Goal: Task Accomplishment & Management: Manage account settings

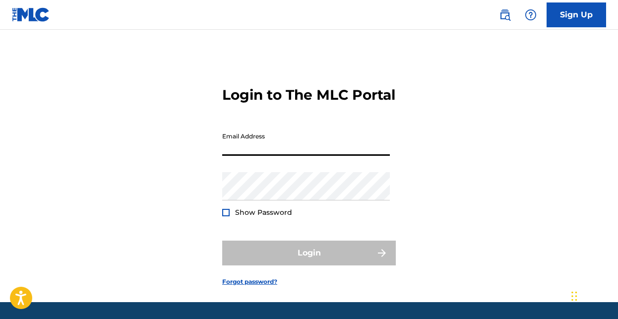
click at [299, 156] on input "Email Address" at bounding box center [306, 141] width 168 height 28
type input "[PERSON_NAME][EMAIL_ADDRESS][DOMAIN_NAME]"
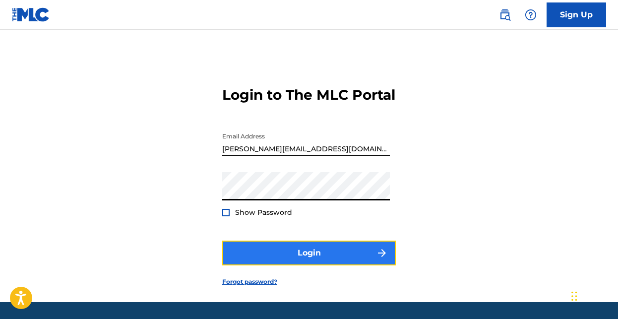
click at [304, 265] on button "Login" at bounding box center [308, 252] width 173 height 25
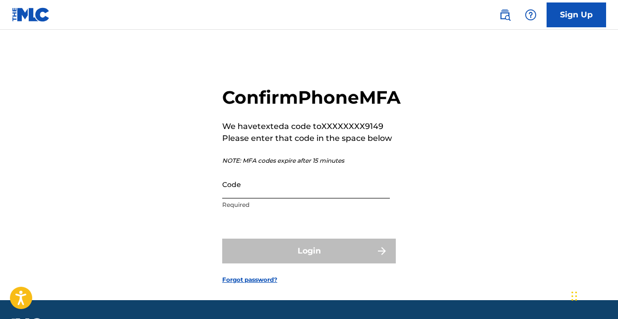
click at [265, 198] on input "Code" at bounding box center [306, 184] width 168 height 28
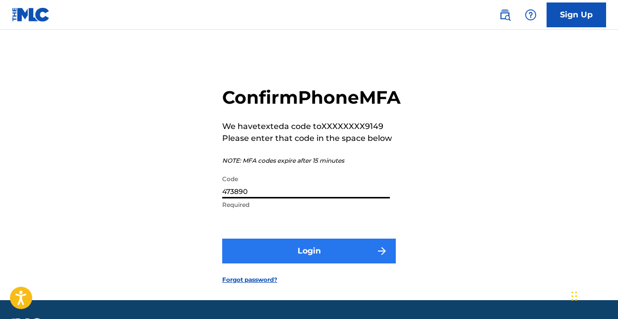
type input "473890"
click at [338, 263] on button "Login" at bounding box center [308, 250] width 173 height 25
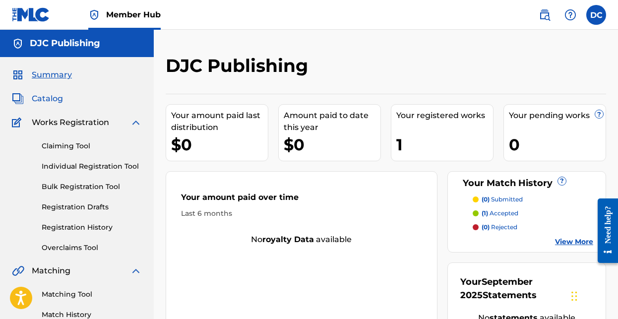
click at [53, 97] on span "Catalog" at bounding box center [47, 99] width 31 height 12
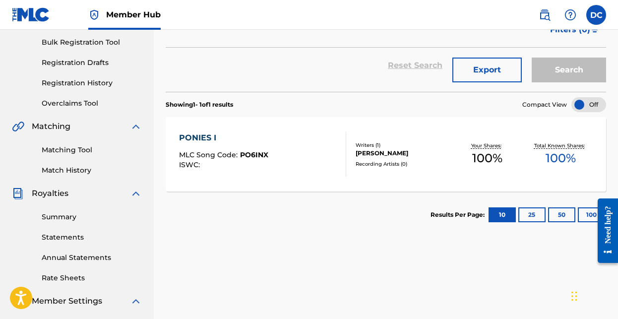
scroll to position [152, 0]
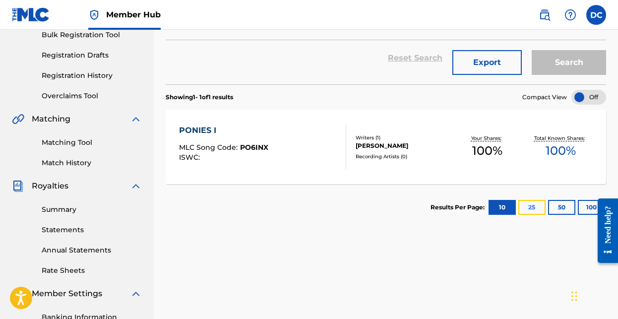
click at [531, 208] on button "25" at bounding box center [531, 207] width 27 height 15
click at [506, 208] on button "10" at bounding box center [501, 207] width 27 height 15
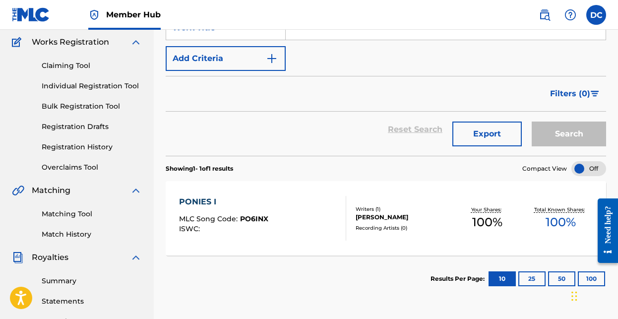
scroll to position [78, 0]
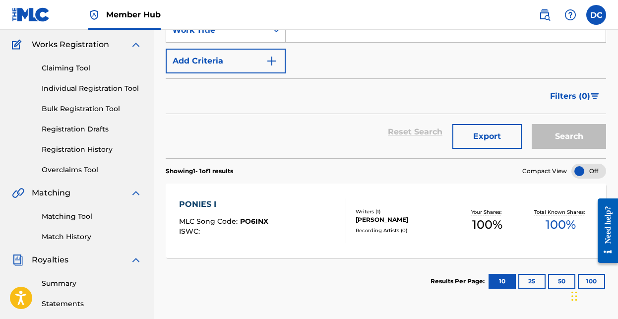
click at [380, 230] on div "Recording Artists ( 0 )" at bounding box center [402, 230] width 95 height 7
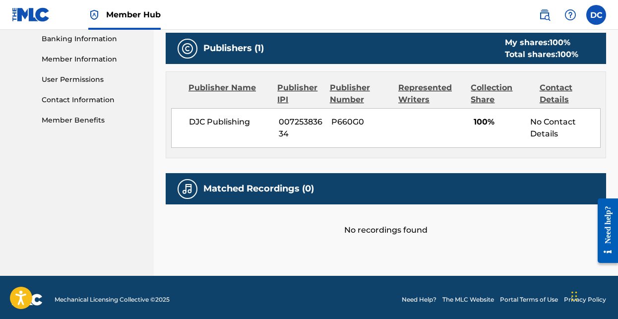
scroll to position [434, 0]
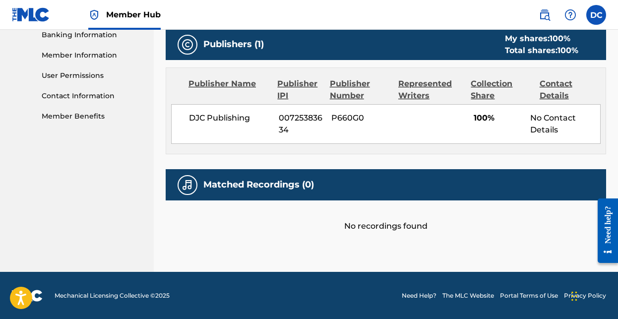
click at [267, 183] on h5 "Matched Recordings (0)" at bounding box center [258, 184] width 111 height 11
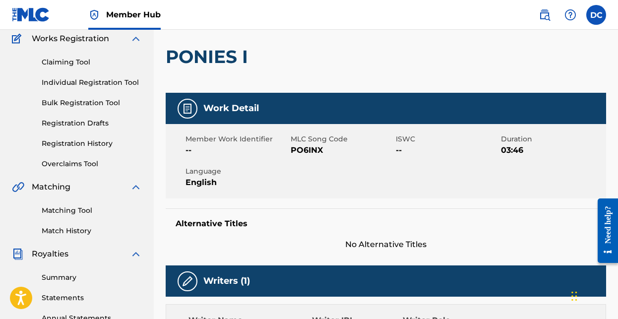
scroll to position [83, 0]
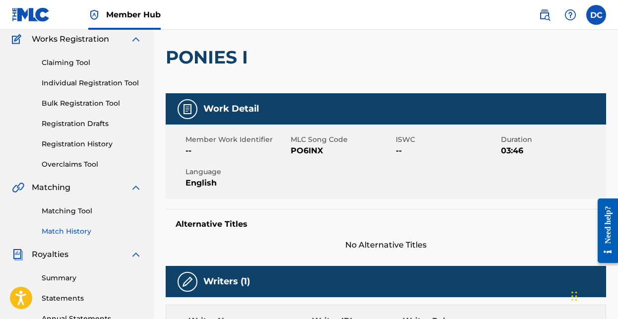
click at [73, 231] on link "Match History" at bounding box center [92, 231] width 100 height 10
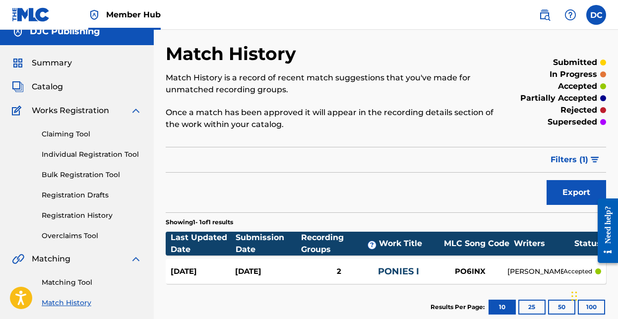
scroll to position [9, 0]
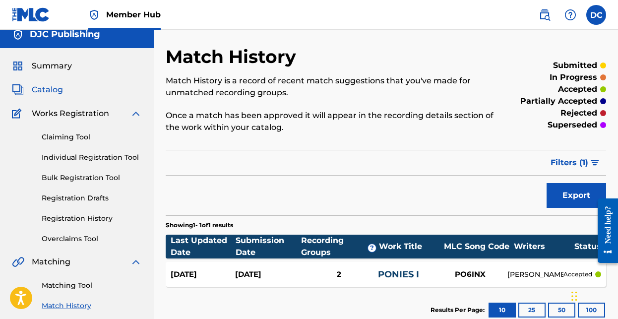
click at [17, 87] on img at bounding box center [18, 90] width 12 height 12
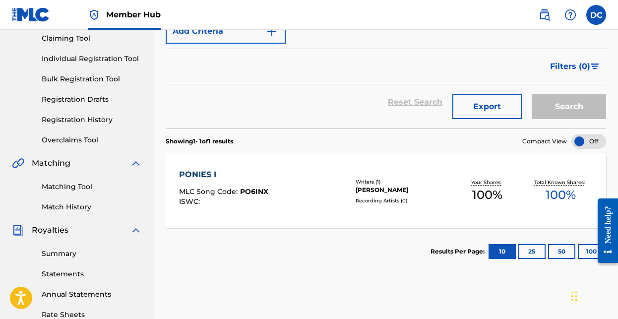
scroll to position [109, 0]
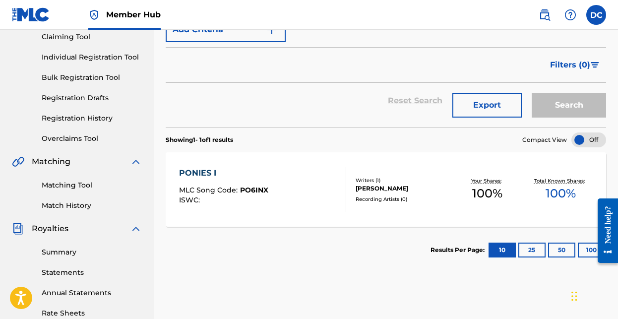
click at [344, 202] on div at bounding box center [342, 189] width 8 height 45
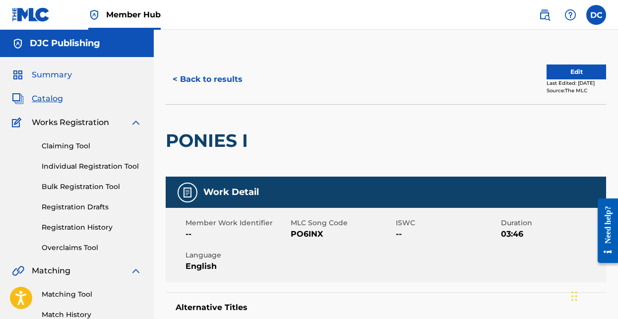
click at [54, 74] on span "Summary" at bounding box center [52, 75] width 40 height 12
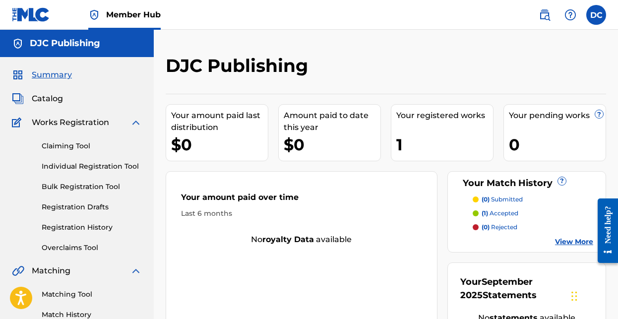
click at [582, 242] on link "View More" at bounding box center [574, 241] width 38 height 10
